Goal: Task Accomplishment & Management: Use online tool/utility

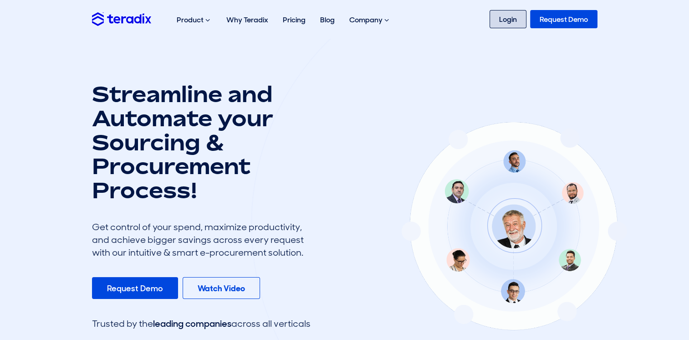
click at [493, 20] on link "Login" at bounding box center [507, 19] width 37 height 18
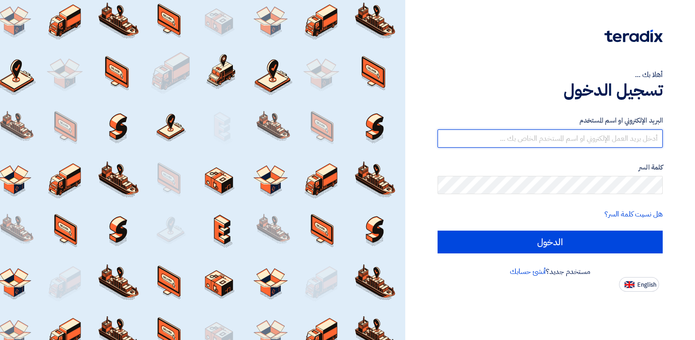
click at [551, 136] on input "text" at bounding box center [550, 138] width 225 height 18
type input "[EMAIL_ADDRESS][DOMAIN_NAME]"
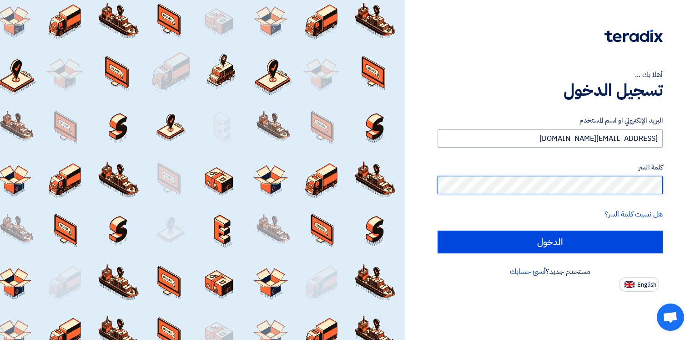
click at [438, 230] on input "الدخول" at bounding box center [550, 241] width 225 height 23
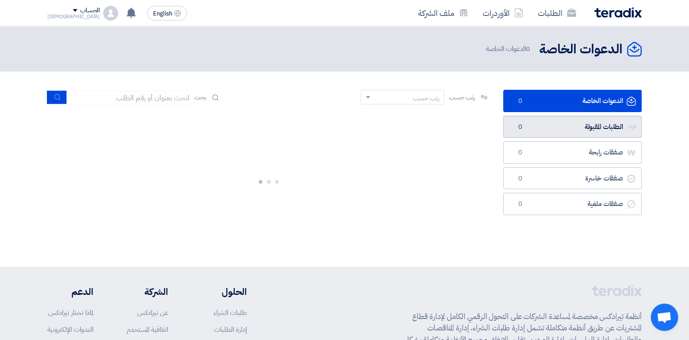
click at [569, 122] on link "الطلبات المقبولة الطلبات المقبولة 0" at bounding box center [572, 127] width 138 height 22
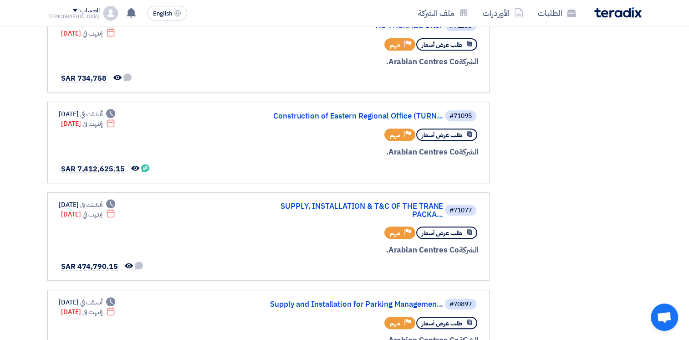
scroll to position [384, 0]
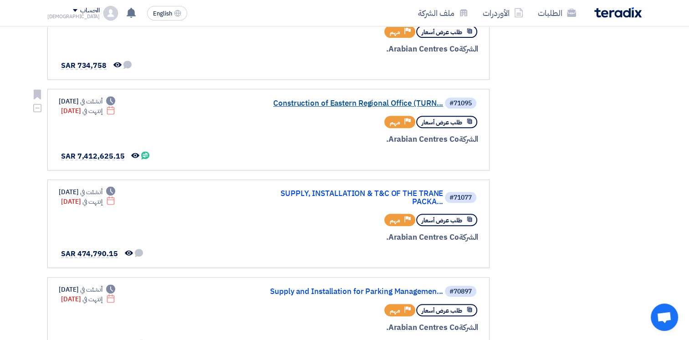
click at [342, 101] on link "Construction of Eastern Regional Office (TURN..." at bounding box center [352, 103] width 182 height 8
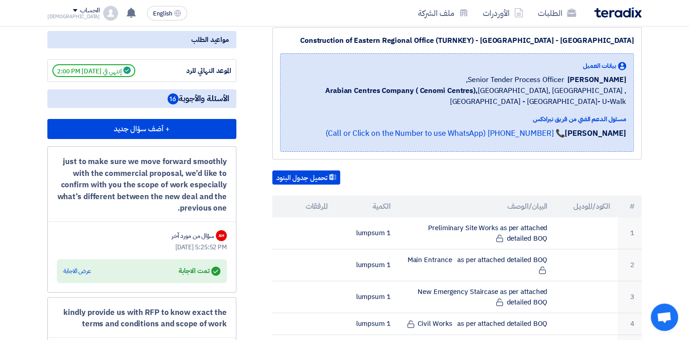
scroll to position [70, 0]
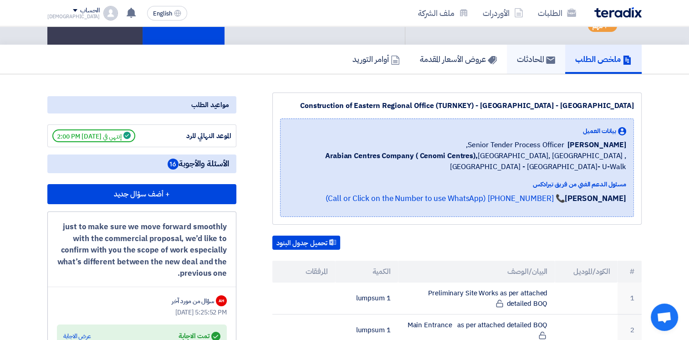
click at [531, 54] on h5 "المحادثات" at bounding box center [536, 59] width 38 height 10
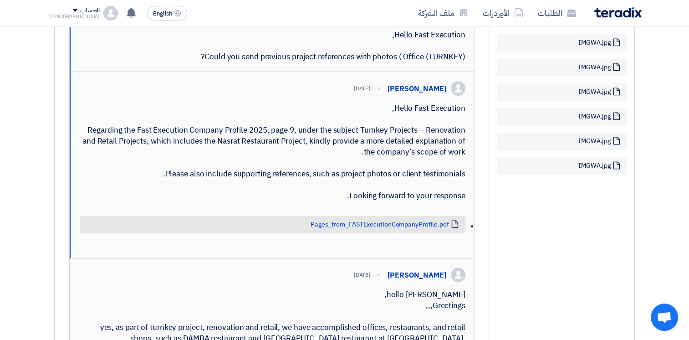
scroll to position [383, 0]
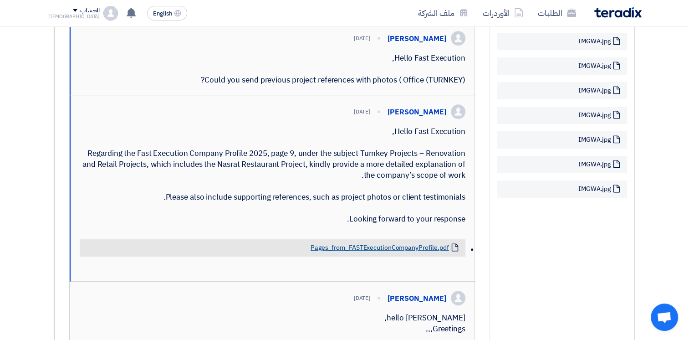
click at [363, 252] on link "Pages_from_FASTExecutionCompanyProfile.pdf" at bounding box center [379, 247] width 138 height 8
